Goal: Transaction & Acquisition: Purchase product/service

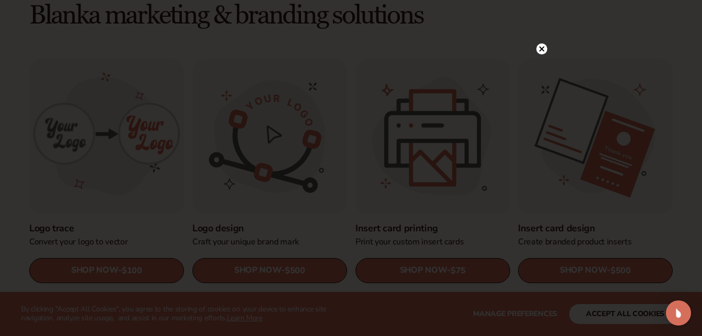
scroll to position [307, 0]
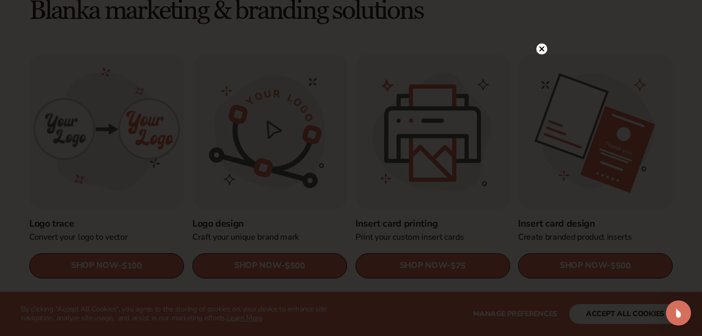
click at [542, 53] on circle at bounding box center [541, 48] width 11 height 11
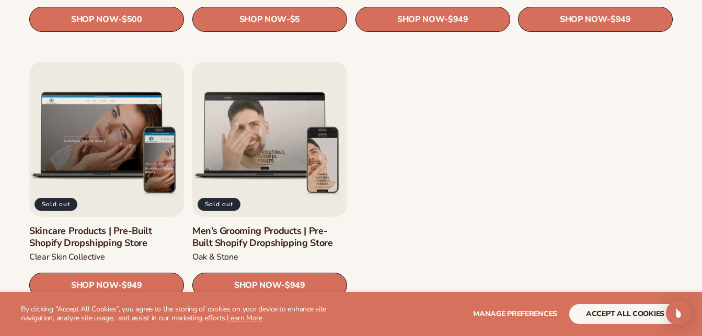
scroll to position [1405, 0]
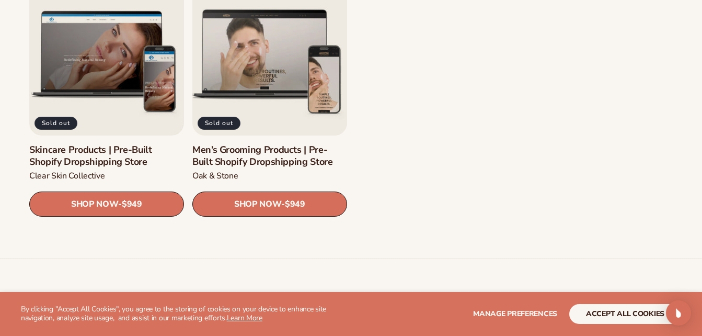
click at [303, 143] on link "Men’s Grooming Products | Pre-Built Shopify Dropshipping Store" at bounding box center [269, 155] width 155 height 25
